Goal: Information Seeking & Learning: Learn about a topic

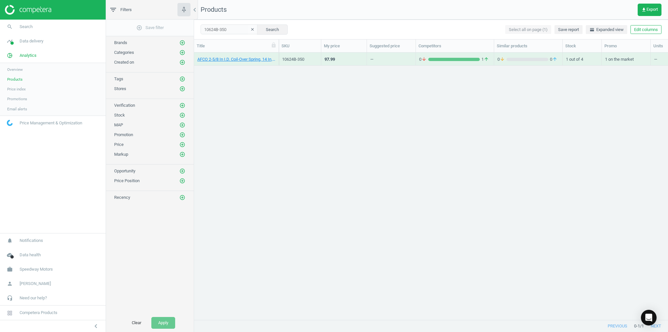
scroll to position [259, 470]
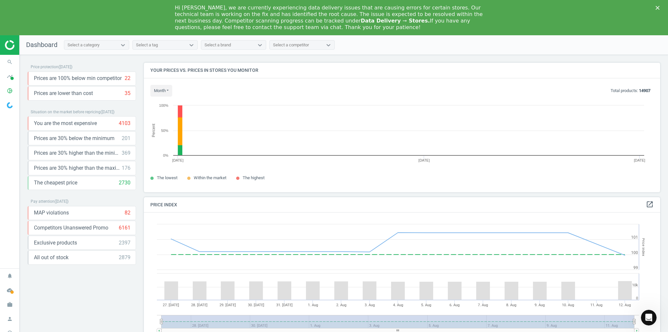
scroll to position [137, 520]
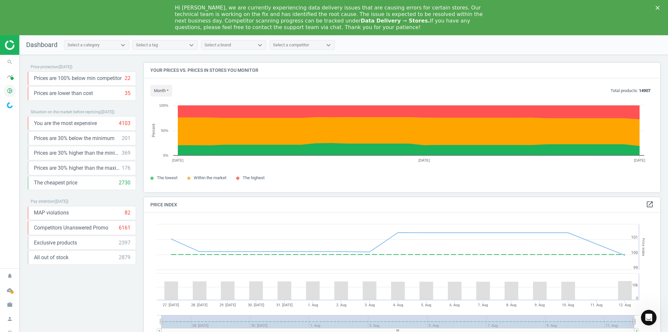
click at [8, 93] on icon "pie_chart_outlined" at bounding box center [10, 90] width 12 height 12
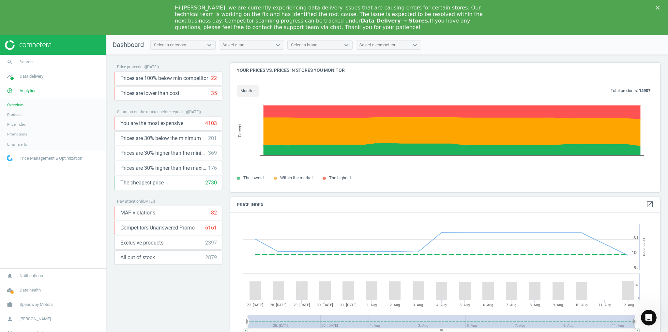
scroll to position [3, 3]
click at [16, 115] on span "Products" at bounding box center [14, 114] width 15 height 5
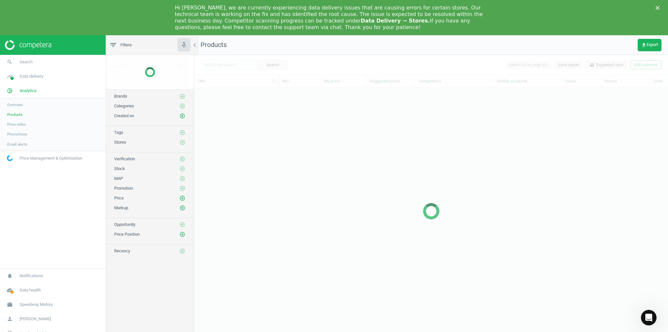
scroll to position [259, 470]
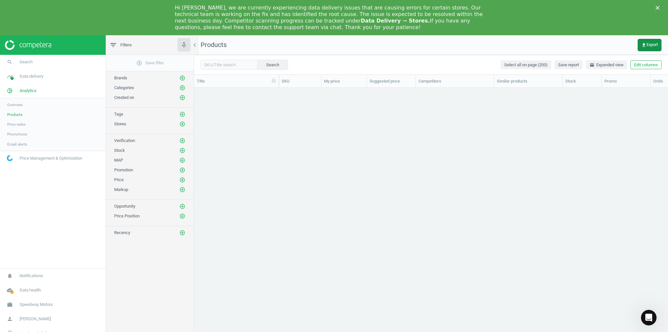
click at [654, 47] on span "get_app Export" at bounding box center [649, 44] width 17 height 5
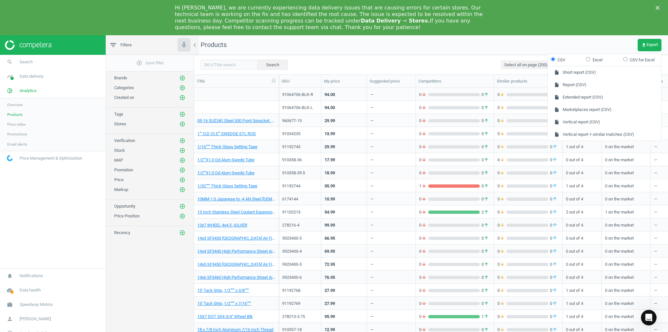
click at [556, 33] on div "Hi Kayla, we are currently experiencing data delivery issues that are causing e…" at bounding box center [334, 17] width 668 height 35
click at [610, 42] on nav "Products get_app Export" at bounding box center [431, 45] width 474 height 20
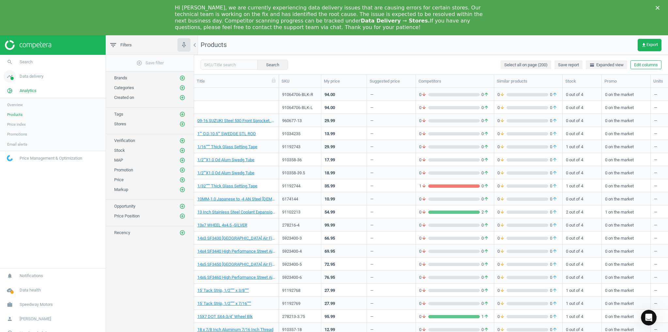
click at [33, 77] on span "Data delivery" at bounding box center [32, 76] width 24 height 6
click at [13, 129] on span "Stores" at bounding box center [12, 129] width 11 height 5
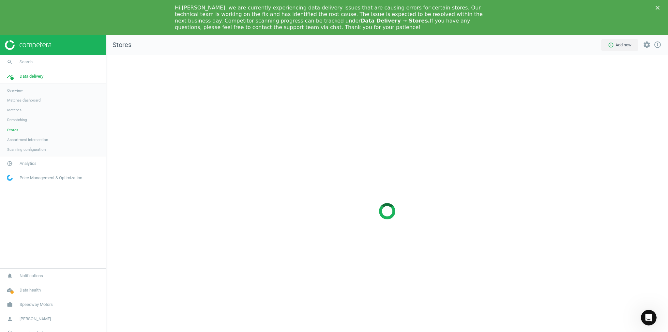
scroll to position [320, 570]
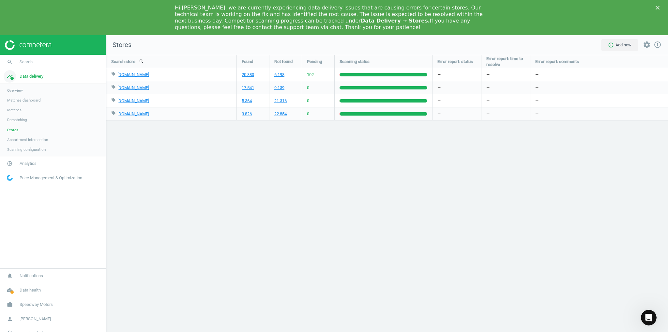
click at [40, 77] on span "Data delivery" at bounding box center [32, 76] width 24 height 6
click at [24, 91] on span "Analytics" at bounding box center [28, 91] width 17 height 6
click at [17, 115] on span "Products" at bounding box center [14, 114] width 15 height 5
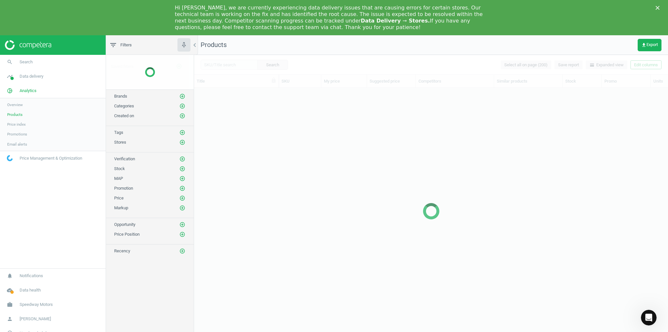
scroll to position [259, 470]
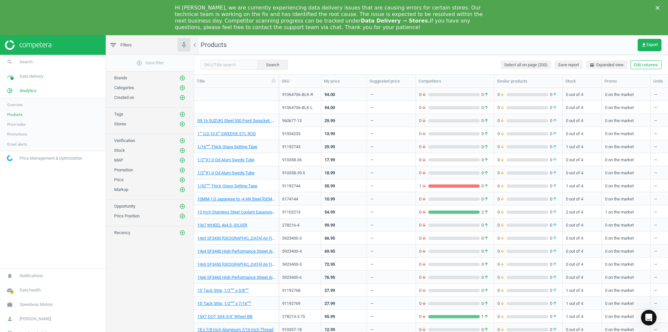
click at [47, 158] on span "Price Management & Optimization" at bounding box center [51, 158] width 63 height 6
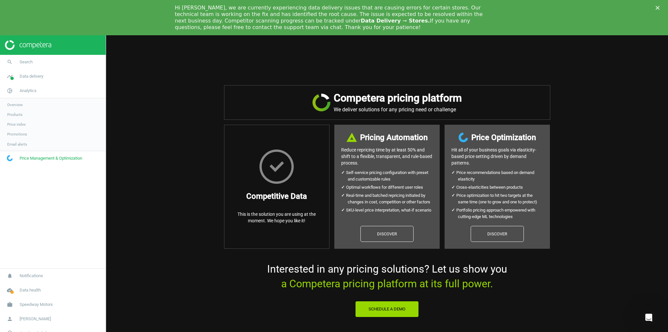
click at [41, 145] on link "Email alerts" at bounding box center [53, 144] width 106 height 10
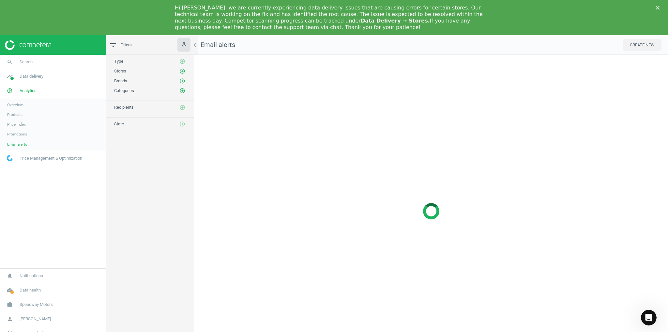
scroll to position [320, 482]
click at [23, 115] on link "Products" at bounding box center [53, 115] width 106 height 10
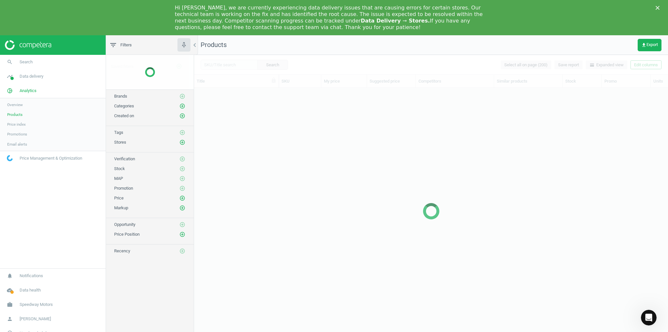
scroll to position [259, 470]
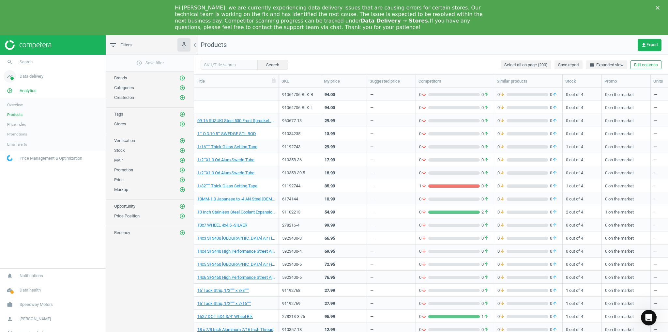
click at [35, 79] on span "Data delivery" at bounding box center [32, 76] width 24 height 6
click at [33, 166] on span "Analytics" at bounding box center [28, 163] width 17 height 6
click at [12, 113] on span "Products" at bounding box center [14, 114] width 15 height 5
click at [467, 63] on div "Search Select all on page (200) Save report horizontal_split Expanded view Edit…" at bounding box center [431, 65] width 474 height 20
click at [43, 76] on span "Data delivery" at bounding box center [32, 76] width 24 height 6
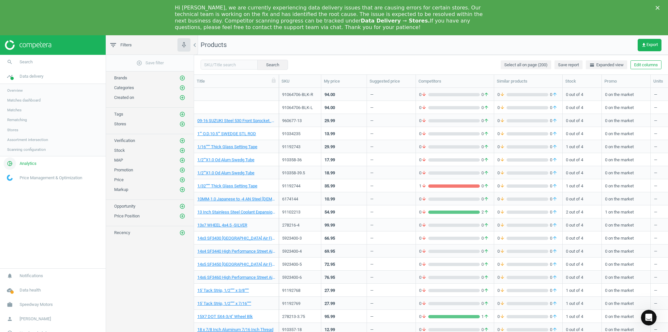
click at [37, 162] on link "pie_chart_outlined Analytics" at bounding box center [53, 163] width 106 height 14
click at [181, 86] on icon "add_circle_outline" at bounding box center [182, 88] width 6 height 6
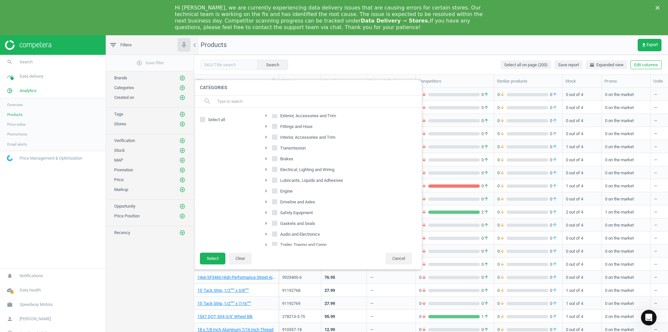
scroll to position [104, 0]
click at [277, 176] on label "Lubricants, Liquids and Adhesives" at bounding box center [308, 178] width 72 height 9
click at [277, 176] on input "Lubricants, Liquids and Adhesives" at bounding box center [275, 178] width 4 height 4
checkbox input "true"
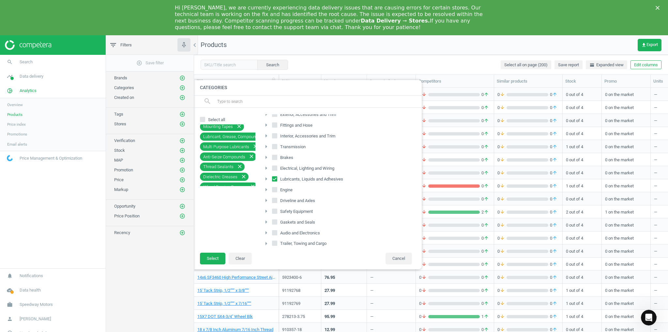
scroll to position [155, 0]
click at [213, 258] on button "Select" at bounding box center [212, 258] width 25 height 12
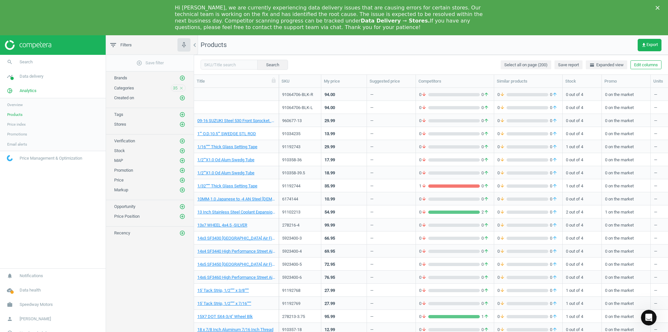
click at [153, 285] on div "add_circle_outline Save filter Brands add_circle_outline Categories 35 close Cr…" at bounding box center [150, 202] width 88 height 294
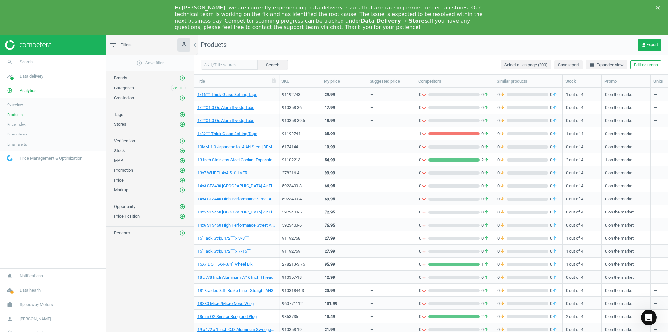
scroll to position [0, 0]
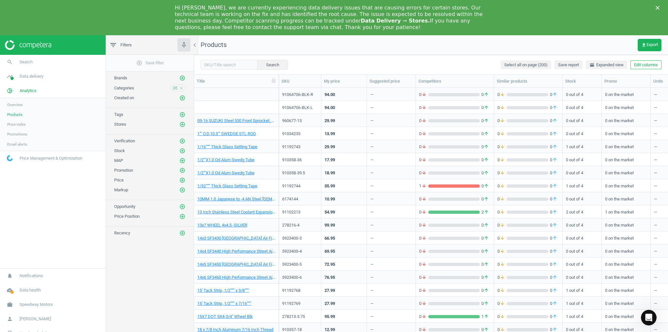
click at [137, 323] on div "add_circle_outline Save filter Brands add_circle_outline Categories 35 close Cr…" at bounding box center [150, 202] width 88 height 294
click at [596, 66] on span "horizontal_split Expanded view" at bounding box center [606, 65] width 34 height 6
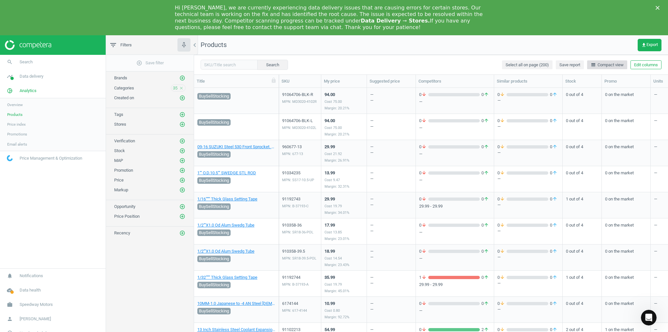
click at [601, 65] on span "line_weight Compact view" at bounding box center [606, 65] width 33 height 6
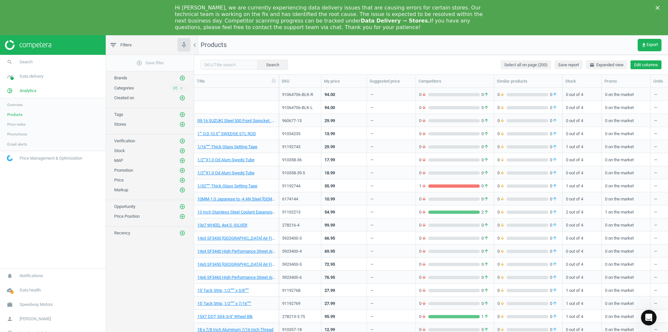
click at [646, 64] on button "Edit columns" at bounding box center [645, 64] width 31 height 9
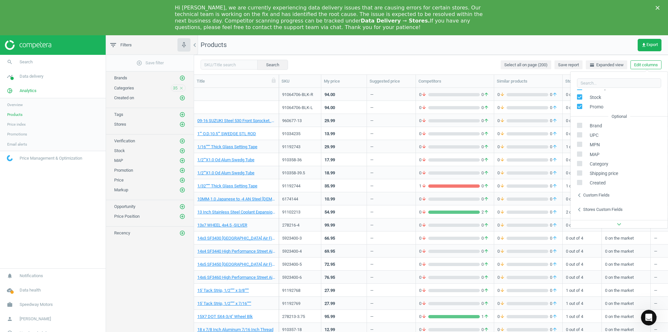
scroll to position [88, 0]
click at [580, 167] on icon "chevron_left" at bounding box center [579, 170] width 8 height 8
click at [580, 185] on icon "chevron_left" at bounding box center [579, 184] width 8 height 8
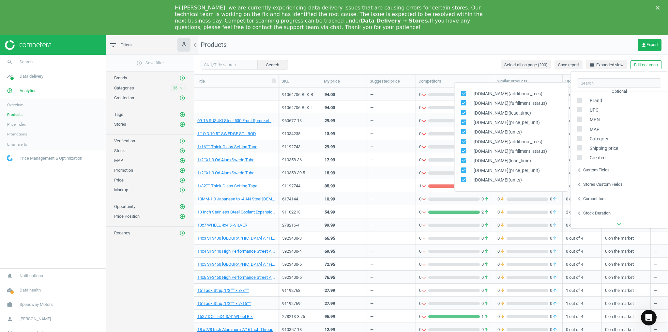
click at [580, 185] on icon "chevron_left" at bounding box center [579, 184] width 8 height 8
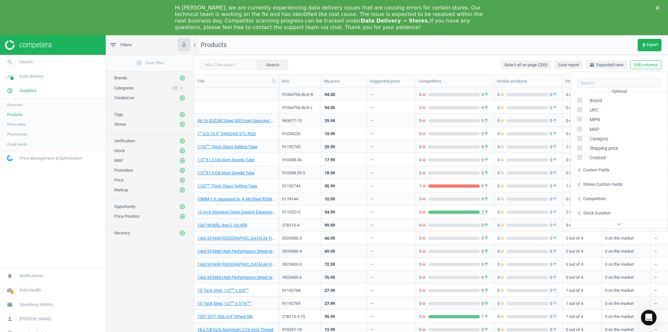
click at [580, 197] on icon "chevron_left" at bounding box center [579, 199] width 8 height 8
click at [580, 211] on icon "chevron_left" at bounding box center [579, 213] width 8 height 8
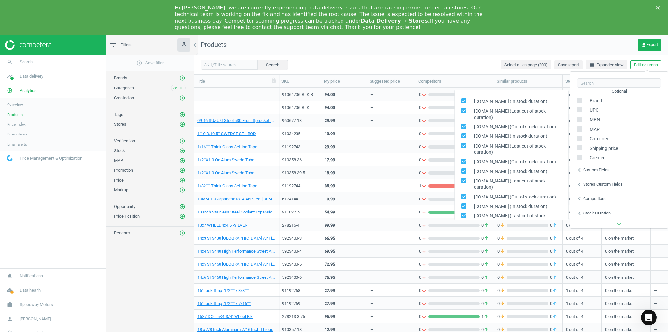
click at [580, 211] on icon "chevron_left" at bounding box center [579, 213] width 8 height 8
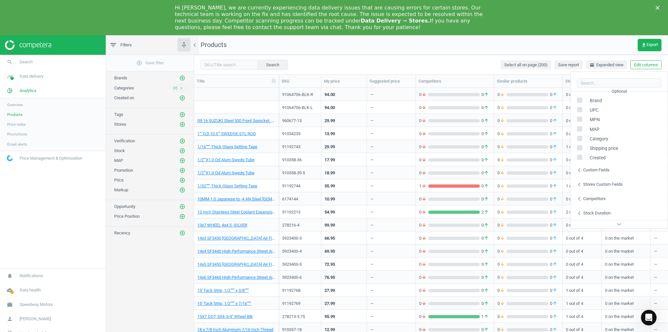
click at [576, 166] on icon "chevron_left" at bounding box center [579, 170] width 8 height 8
click at [483, 48] on nav "Products get_app Export" at bounding box center [431, 45] width 474 height 20
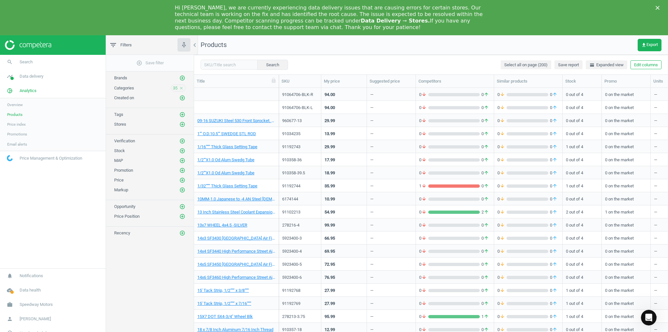
click at [124, 282] on div "add_circle_outline Save filter Brands add_circle_outline Categories 35 close Cr…" at bounding box center [150, 202] width 88 height 294
click at [655, 65] on button "Edit columns" at bounding box center [645, 64] width 31 height 9
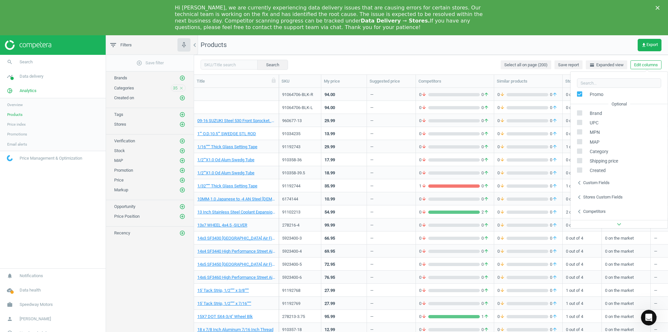
scroll to position [78, 0]
click at [577, 193] on icon "chevron_left" at bounding box center [579, 194] width 8 height 8
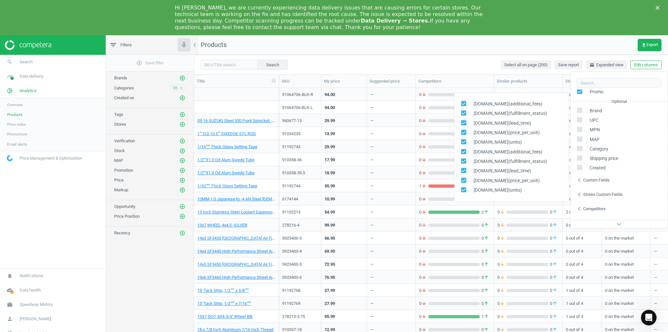
click at [578, 205] on icon "chevron_left" at bounding box center [579, 209] width 8 height 8
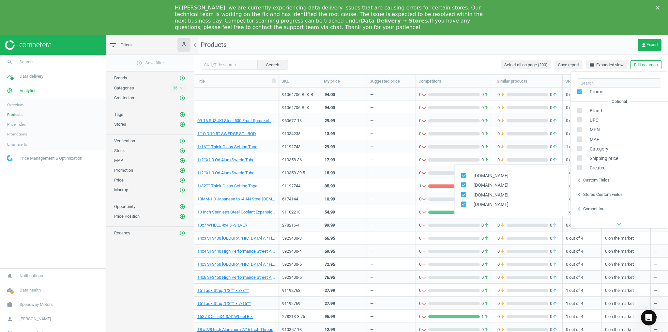
click at [579, 180] on icon "chevron_left" at bounding box center [579, 180] width 8 height 8
click at [580, 178] on icon "chevron_left" at bounding box center [579, 180] width 8 height 8
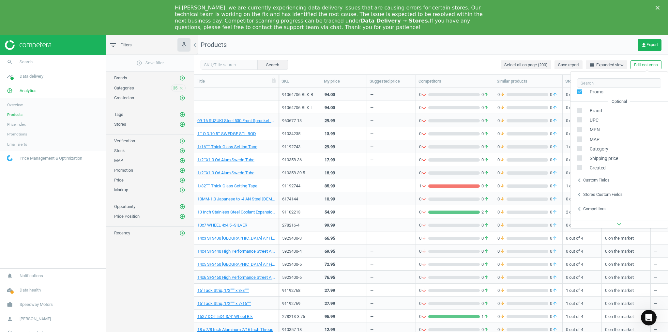
click at [582, 31] on div "Hi Kayla, we are currently experiencing data delivery issues that are causing e…" at bounding box center [334, 18] width 668 height 30
click at [32, 75] on span "Data delivery" at bounding box center [32, 76] width 24 height 6
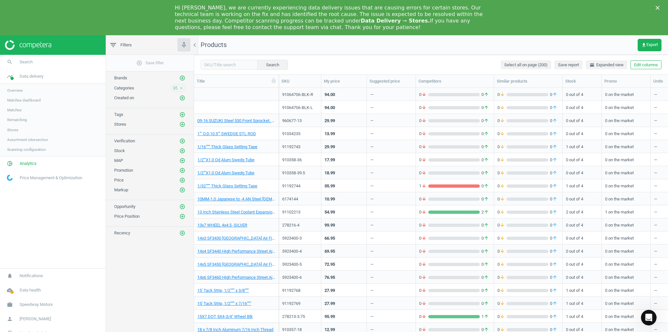
click at [18, 108] on span "Matches" at bounding box center [14, 109] width 14 height 5
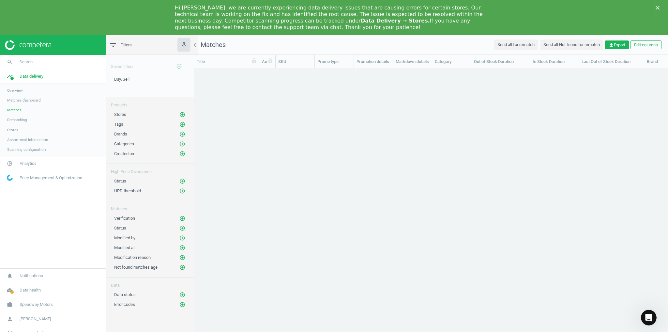
scroll to position [4, 4]
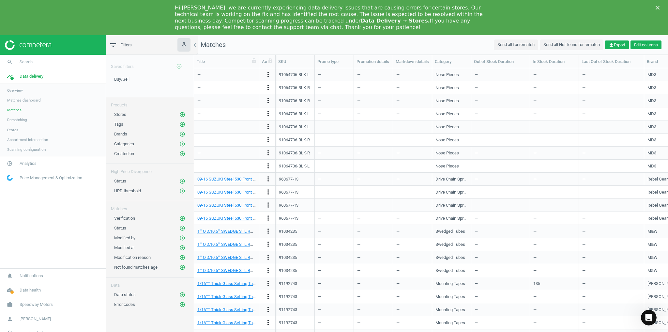
click at [641, 48] on button "Edit columns" at bounding box center [645, 44] width 31 height 9
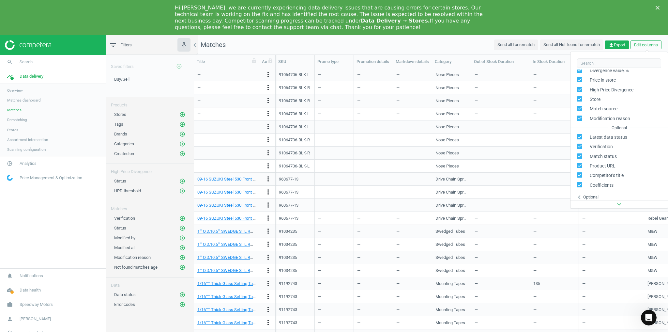
scroll to position [150, 0]
click at [585, 194] on div "Optional" at bounding box center [590, 193] width 15 height 6
click at [15, 139] on span "Assortment intersection" at bounding box center [27, 139] width 41 height 5
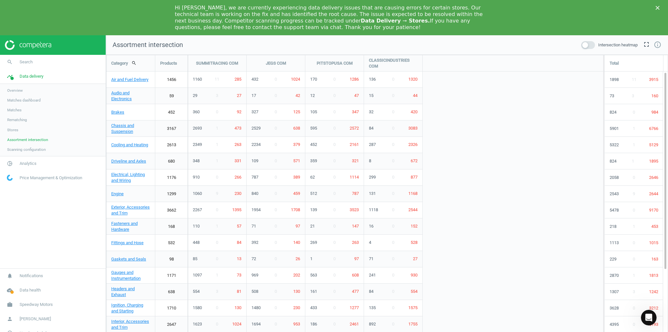
scroll to position [320, 570]
click at [10, 128] on span "Stores" at bounding box center [12, 129] width 11 height 5
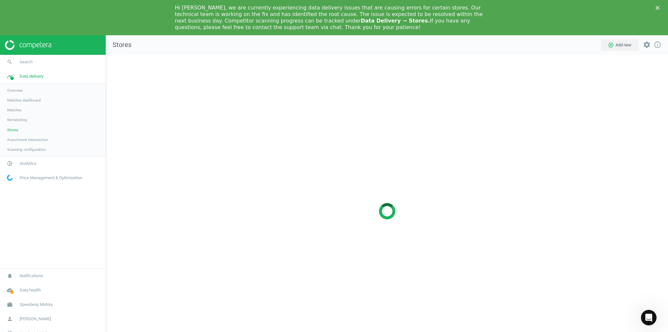
scroll to position [320, 570]
click at [18, 120] on span "Rematching" at bounding box center [17, 119] width 20 height 5
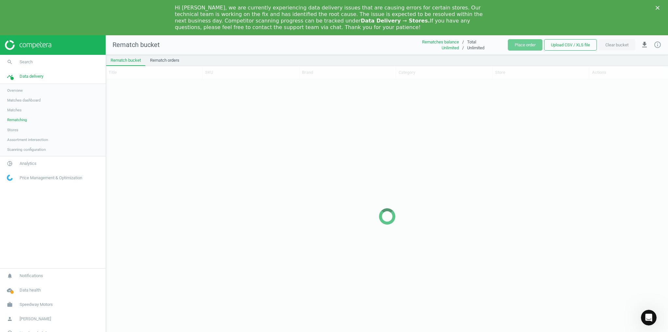
scroll to position [279, 558]
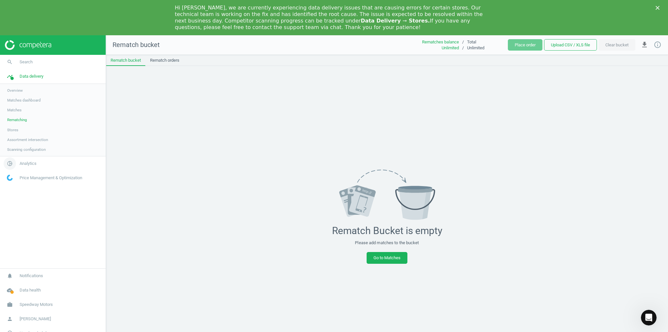
click at [21, 160] on span "Analytics" at bounding box center [28, 163] width 17 height 6
click at [16, 111] on link "Products" at bounding box center [53, 115] width 106 height 10
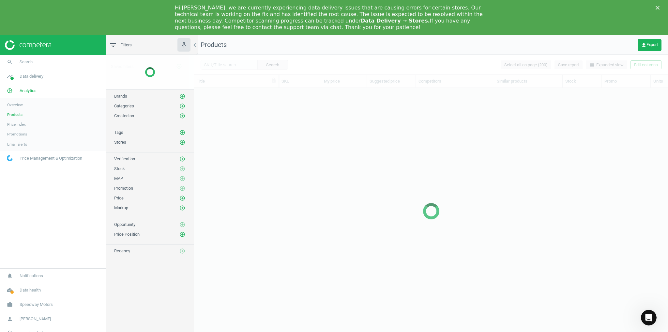
click at [16, 111] on link "Products" at bounding box center [53, 115] width 106 height 10
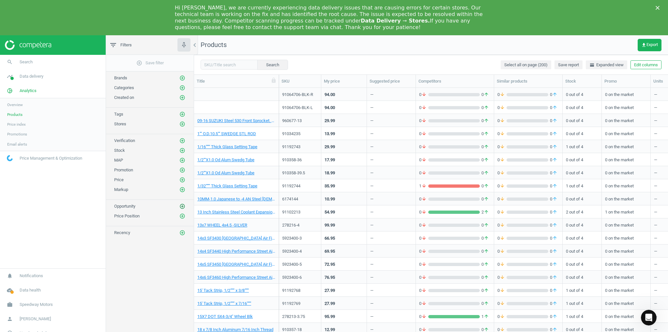
click at [183, 204] on icon "add_circle_outline" at bounding box center [182, 206] width 6 height 6
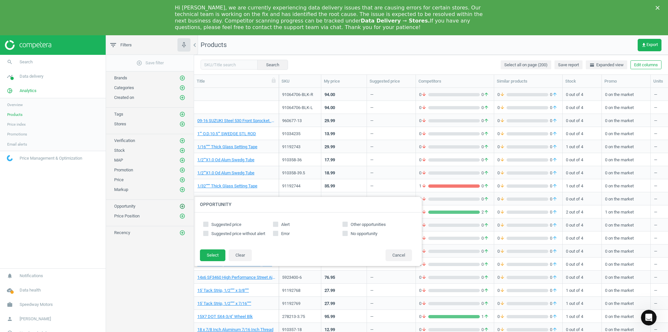
click at [183, 203] on icon "add_circle_outline" at bounding box center [182, 206] width 6 height 6
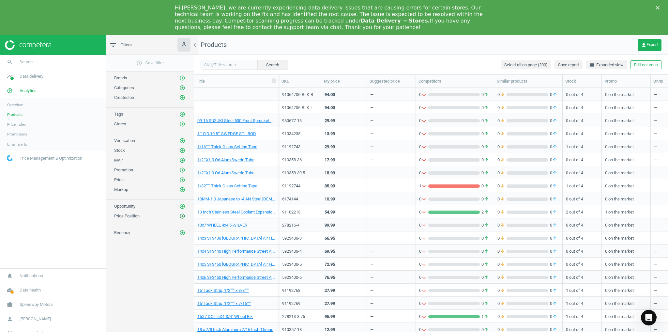
click at [181, 214] on icon "add_circle_outline" at bounding box center [182, 216] width 6 height 6
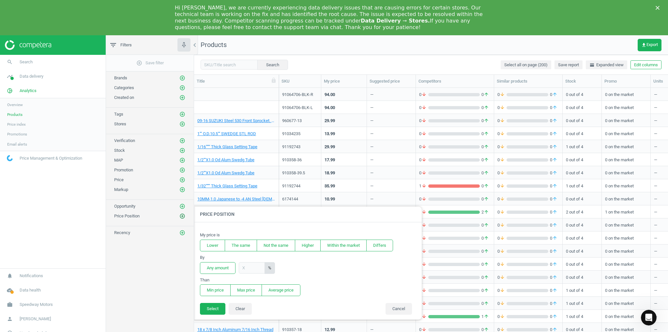
click at [181, 214] on icon "add_circle_outline" at bounding box center [182, 216] width 6 height 6
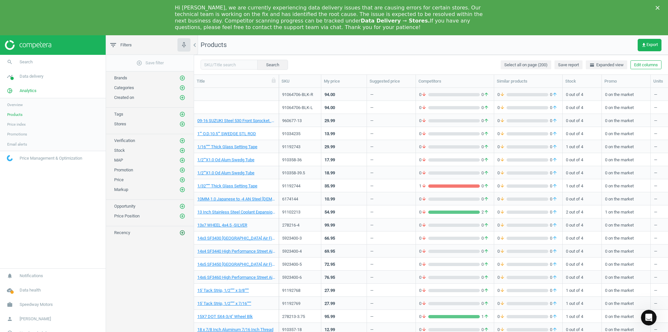
click at [180, 231] on icon "add_circle_outline" at bounding box center [182, 233] width 6 height 6
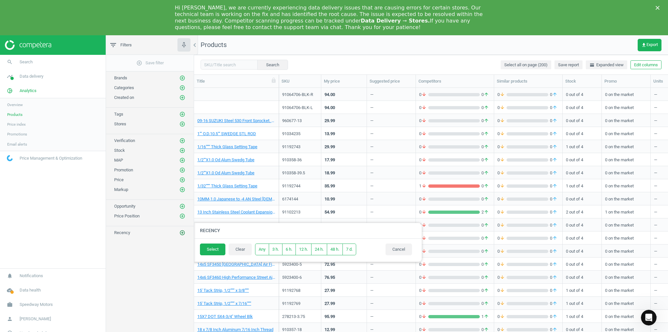
click at [181, 230] on icon "add_circle_outline" at bounding box center [182, 233] width 6 height 6
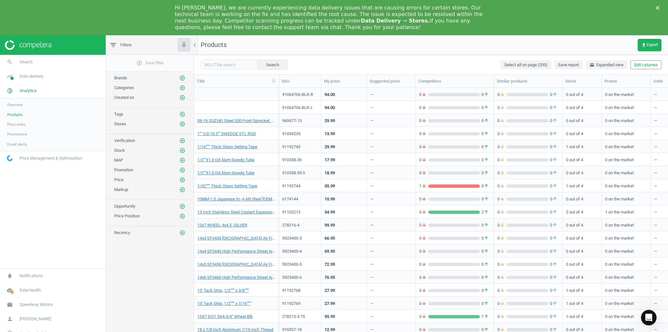
click at [73, 211] on nav "search Search timeline Data delivery Overview Matches dashboard Matches Rematch…" at bounding box center [53, 161] width 106 height 213
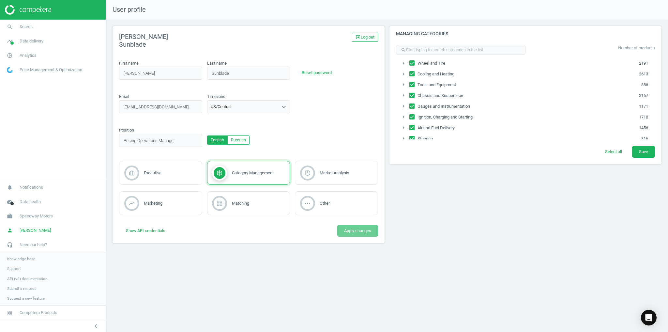
click at [190, 280] on div "User profile Kayla L. Sunblade exit_to_app Log out First name Kayla L. first_na…" at bounding box center [387, 166] width 562 height 332
click at [30, 258] on span "Knowledge base" at bounding box center [21, 258] width 28 height 5
click at [24, 55] on span "Analytics" at bounding box center [28, 55] width 17 height 6
click at [18, 82] on link "Products" at bounding box center [53, 79] width 106 height 10
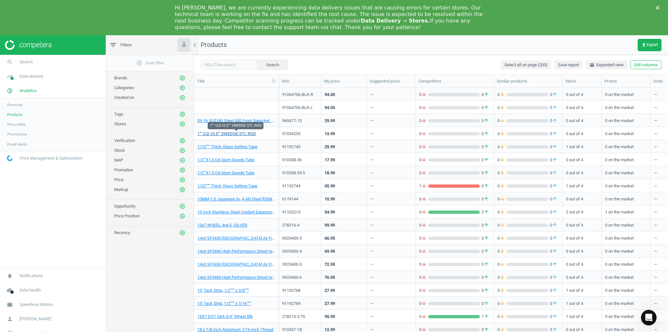
click at [211, 132] on link "1"" O.D.10.5"" SWEDGE STL ROD" at bounding box center [226, 134] width 59 height 6
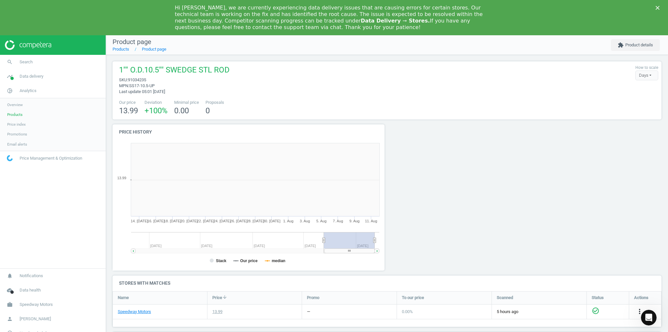
scroll to position [139, 278]
click at [147, 50] on link "Product page" at bounding box center [154, 49] width 24 height 5
click at [114, 48] on link "Products" at bounding box center [120, 49] width 17 height 5
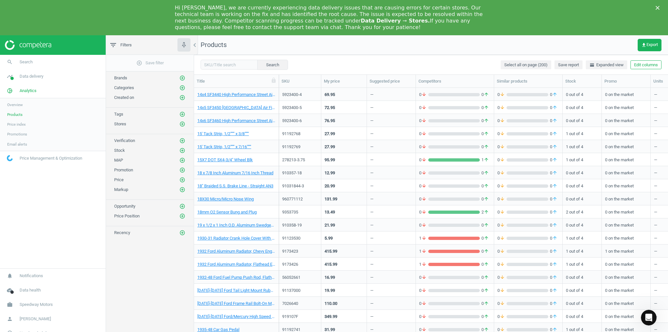
scroll to position [78, 0]
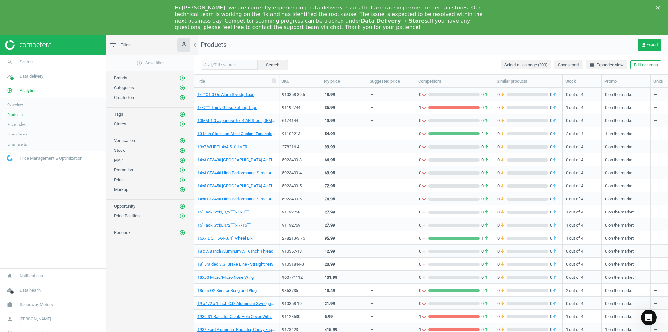
click at [142, 306] on div "add_circle_outline Save filter Brands add_circle_outline Categories add_circle_…" at bounding box center [150, 202] width 88 height 294
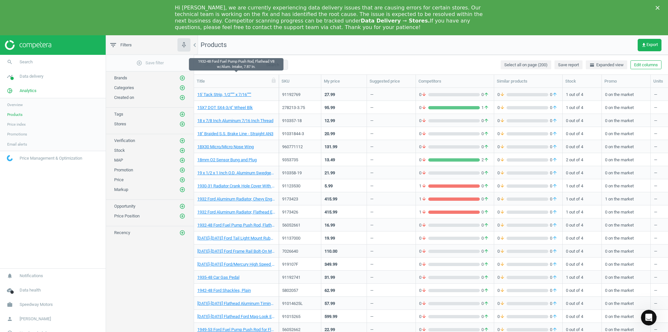
scroll to position [365, 0]
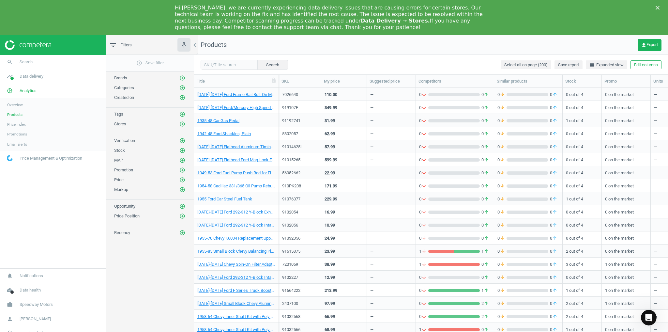
click at [177, 293] on div "add_circle_outline Save filter Brands add_circle_outline Categories add_circle_…" at bounding box center [150, 202] width 88 height 294
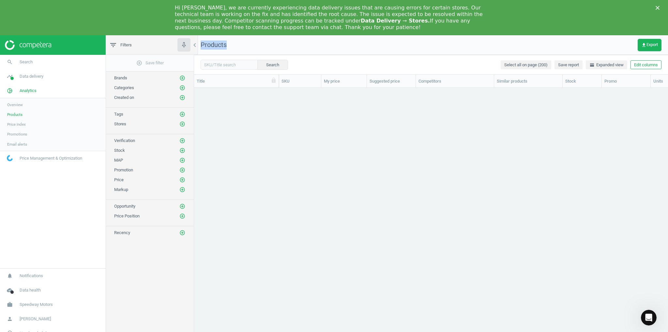
scroll to position [0, 0]
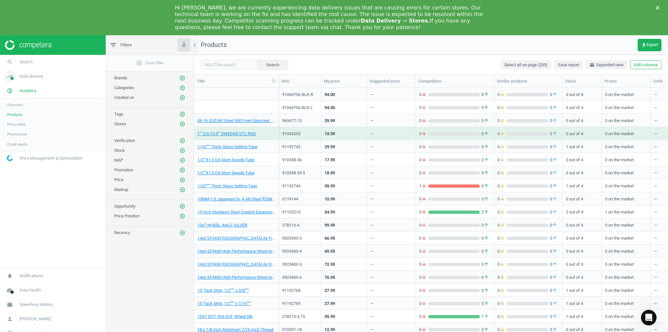
click at [31, 77] on span "Data delivery" at bounding box center [32, 76] width 24 height 6
click at [16, 129] on span "Stores" at bounding box center [12, 129] width 11 height 5
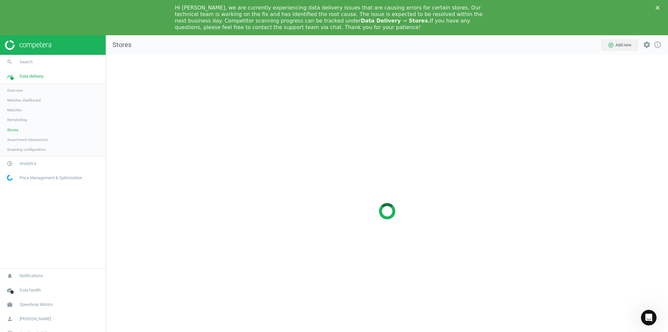
scroll to position [320, 570]
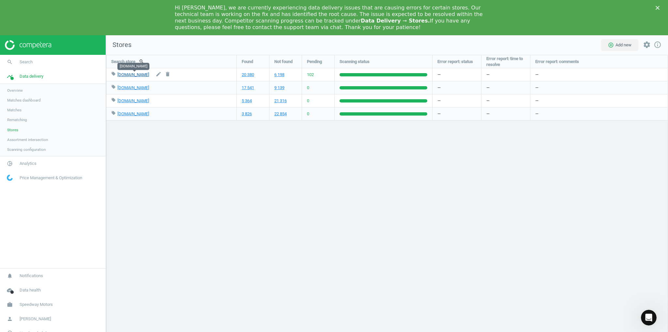
click at [121, 77] on link "[DOMAIN_NAME]" at bounding box center [133, 74] width 32 height 5
